Goal: Contribute content

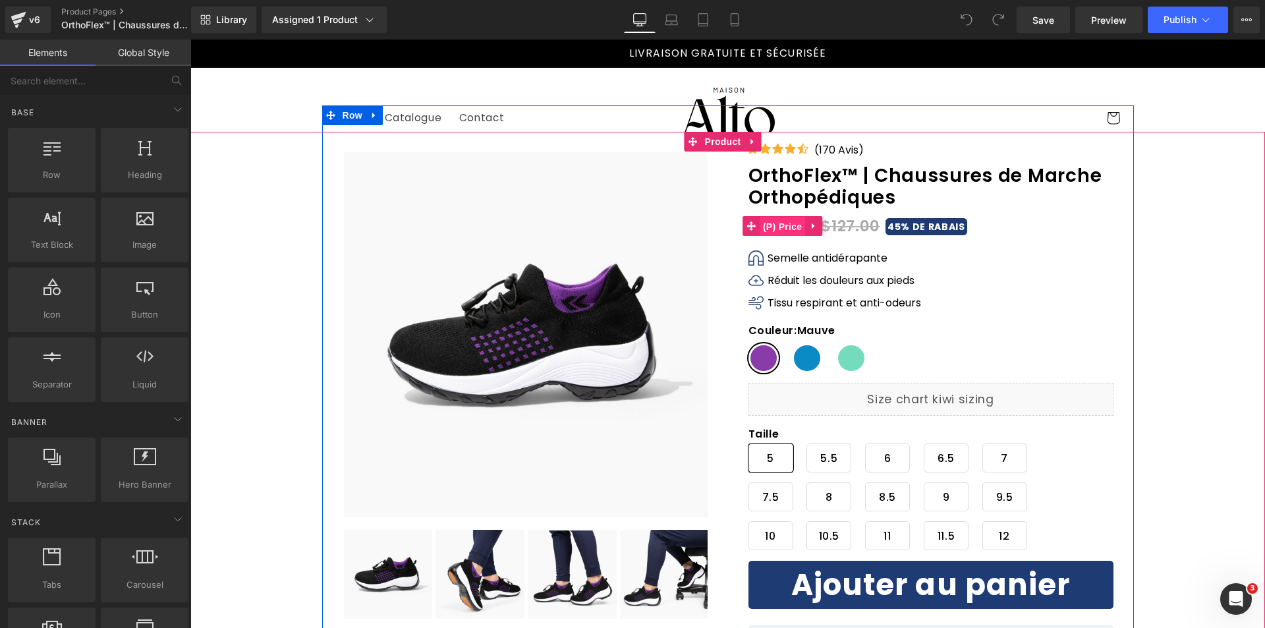
click at [781, 231] on span "(P) Price" at bounding box center [782, 227] width 46 height 20
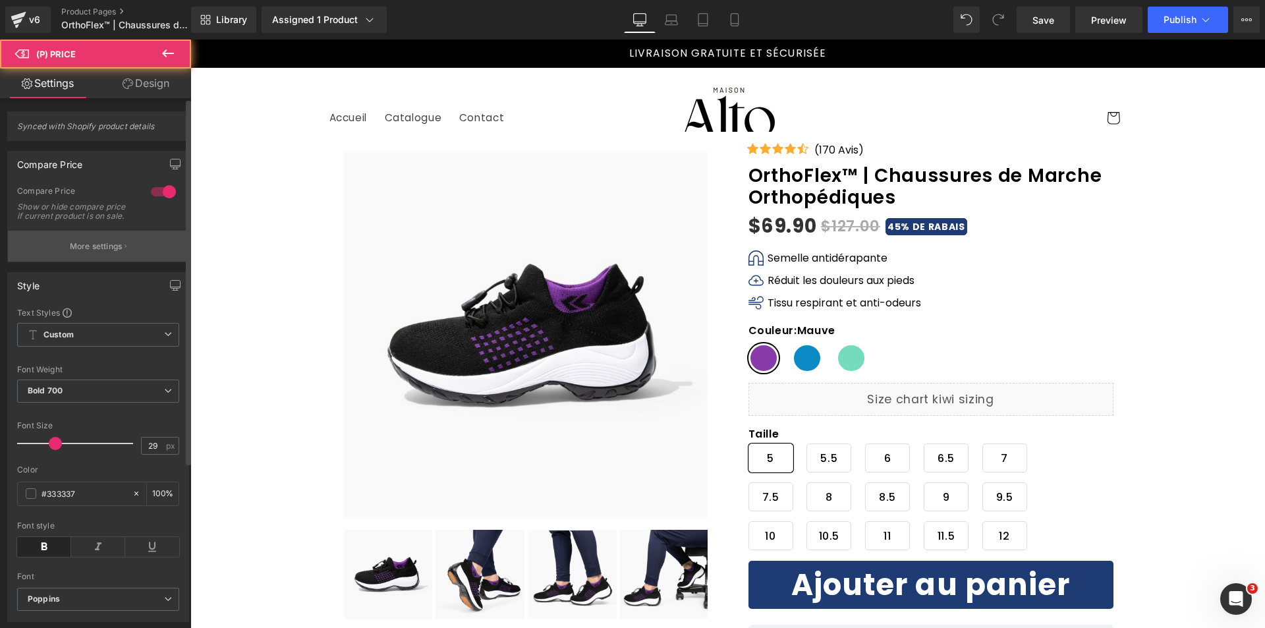
click at [86, 252] on p "More settings" at bounding box center [96, 246] width 53 height 12
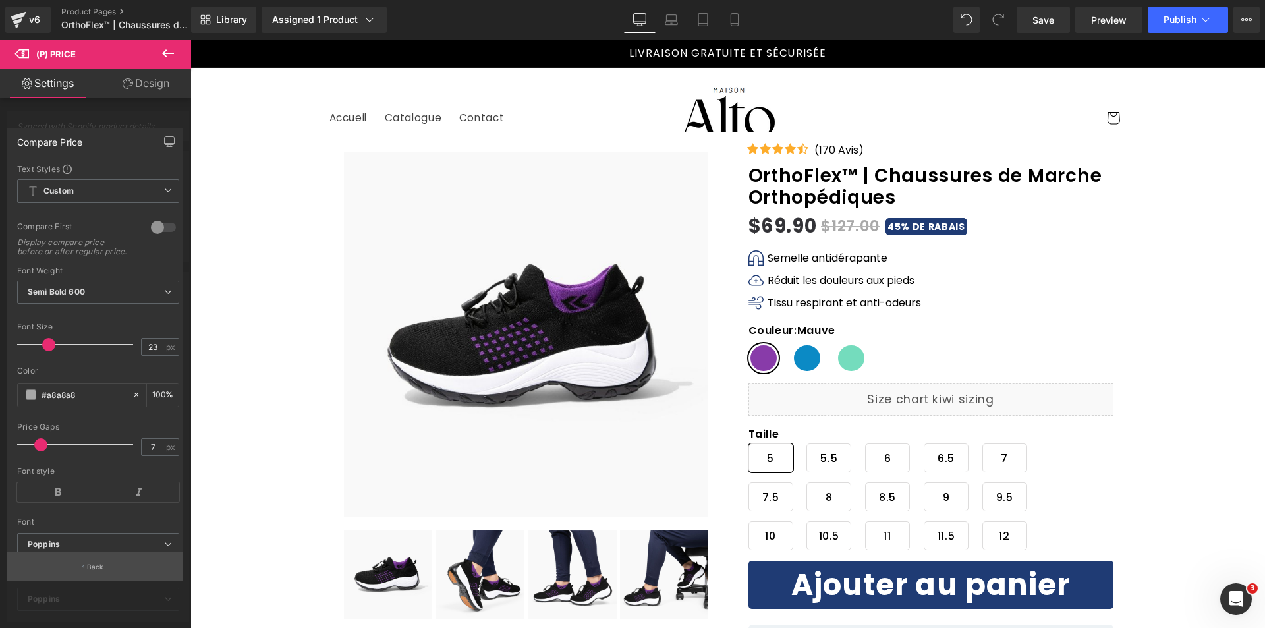
click at [75, 559] on button "Back" at bounding box center [95, 566] width 176 height 30
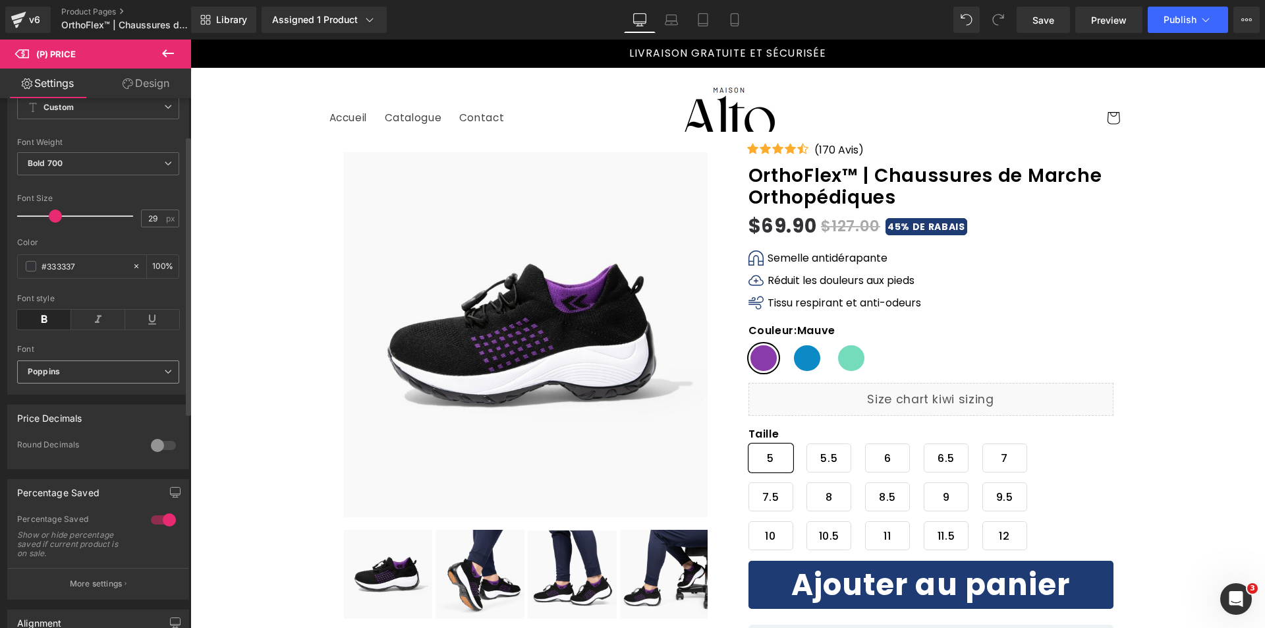
scroll to position [263, 0]
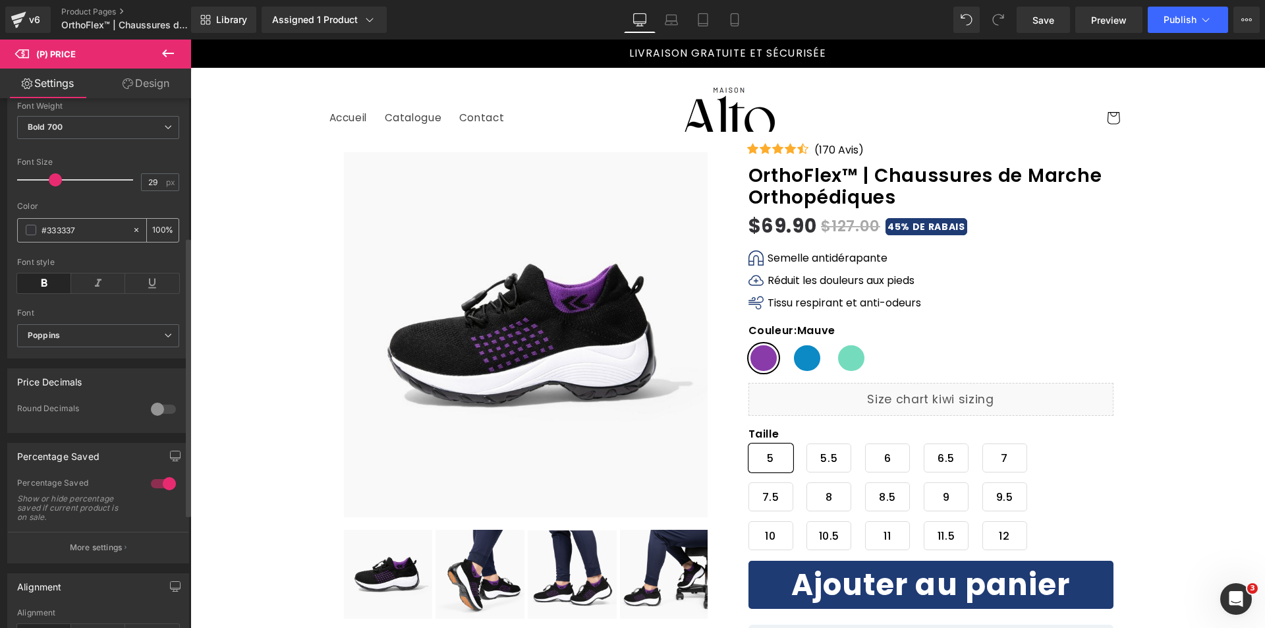
click at [30, 235] on span at bounding box center [31, 230] width 11 height 11
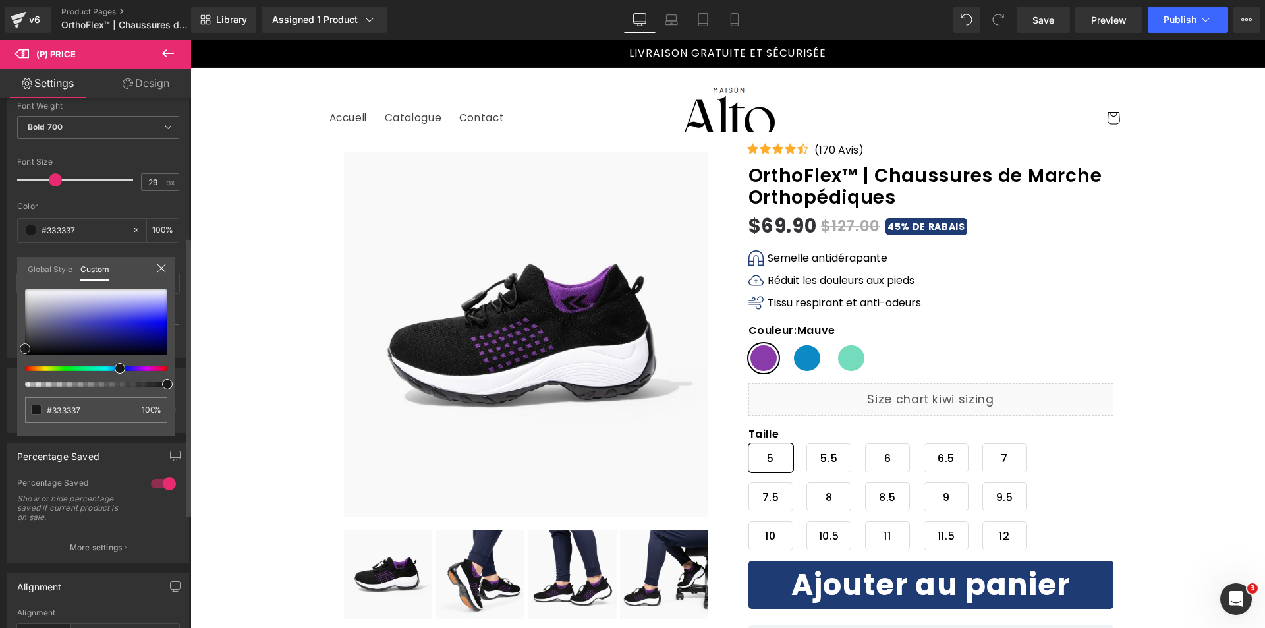
type input "#1c1c1c"
type input "#050505"
type input "#000000"
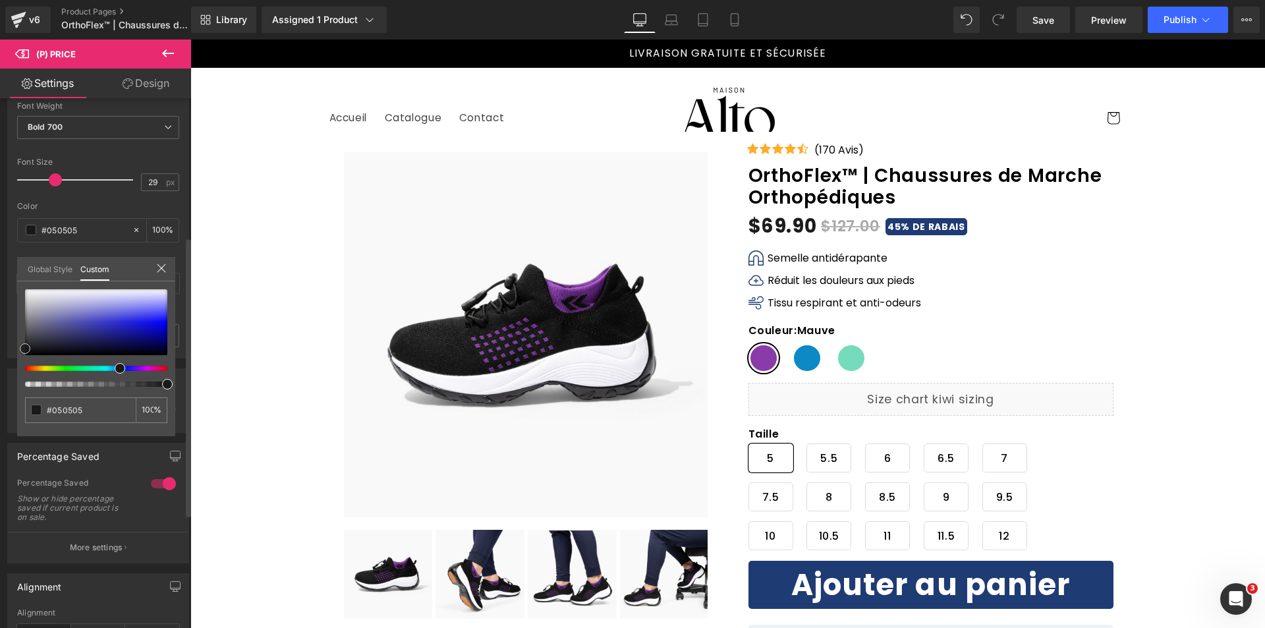
type input "#000000"
drag, startPoint x: 34, startPoint y: 337, endPoint x: -3, endPoint y: 369, distance: 49.0
click at [0, 369] on html "(P) Price You are previewing how the will restyle your page. You can not edit E…" at bounding box center [632, 314] width 1265 height 628
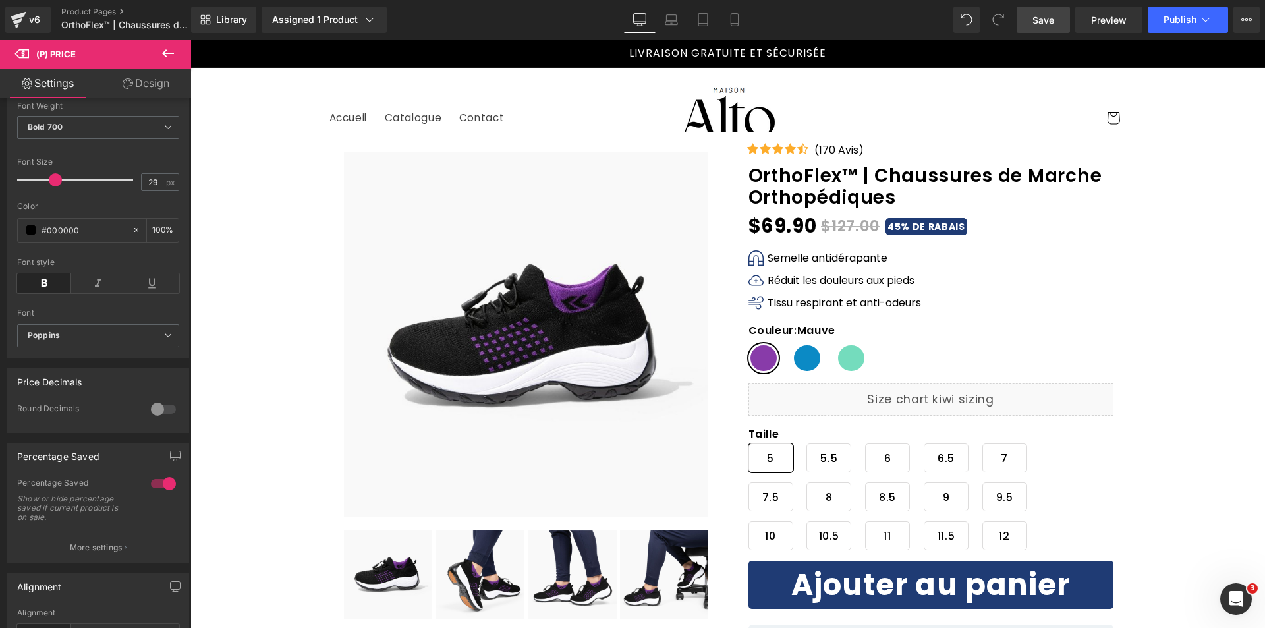
click at [1062, 23] on link "Save" at bounding box center [1042, 20] width 53 height 26
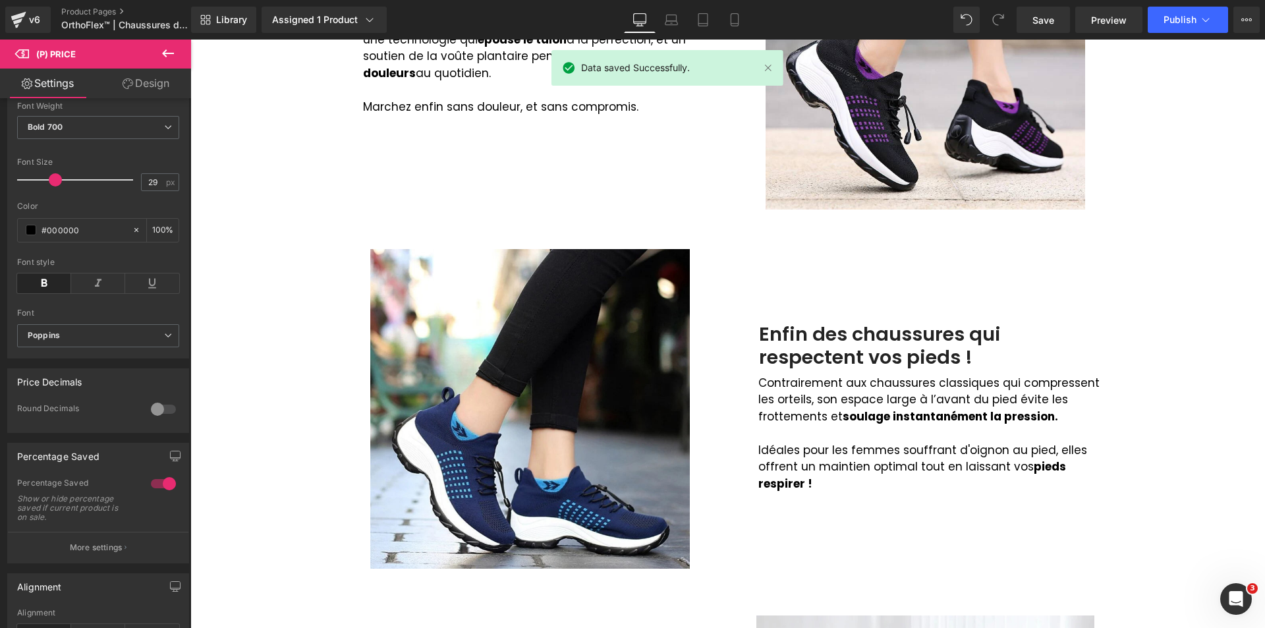
scroll to position [922, 0]
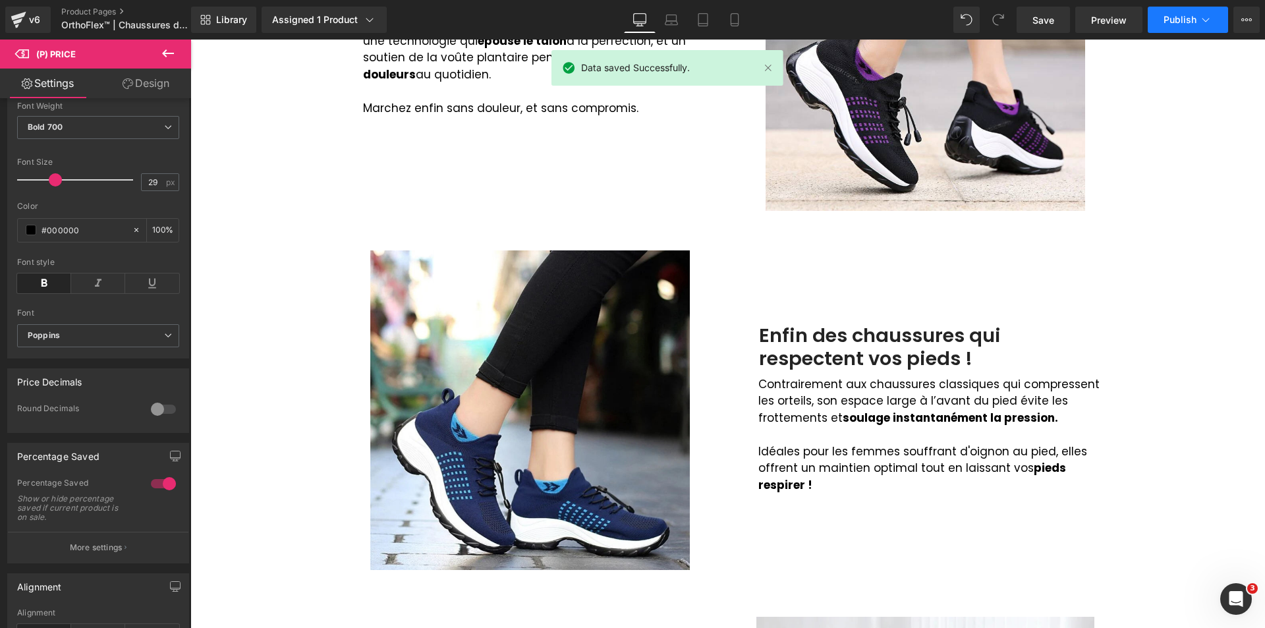
click at [1172, 26] on button "Publish" at bounding box center [1187, 20] width 80 height 26
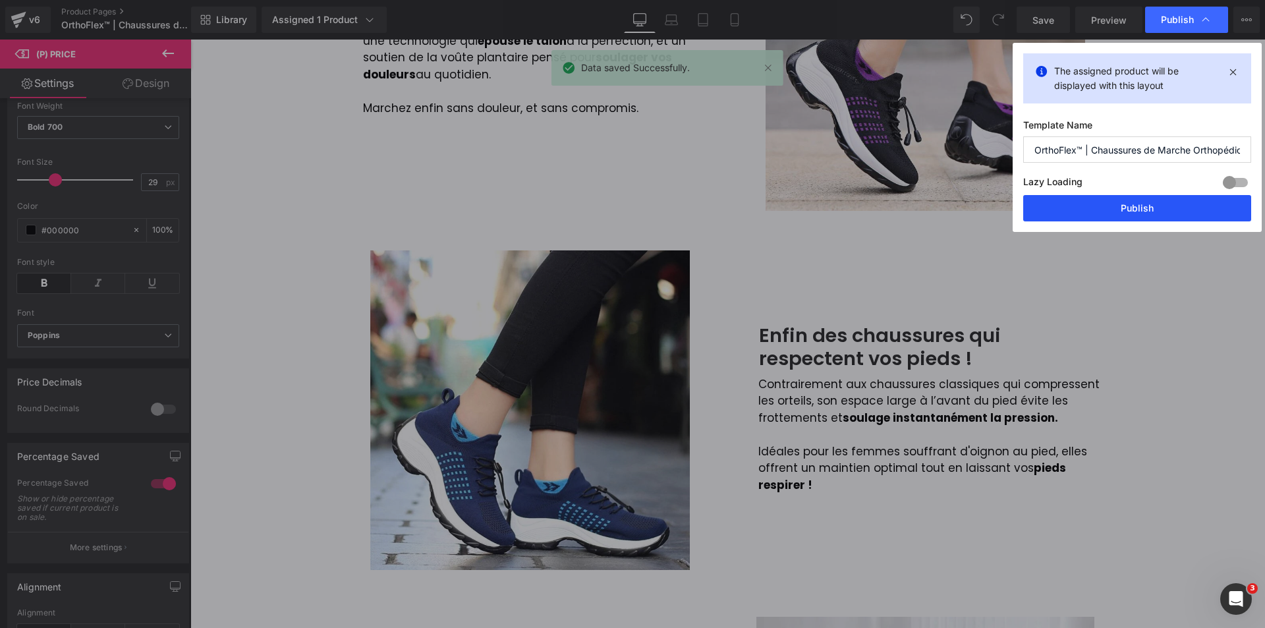
click at [1091, 208] on button "Publish" at bounding box center [1137, 208] width 228 height 26
